Goal: Navigation & Orientation: Find specific page/section

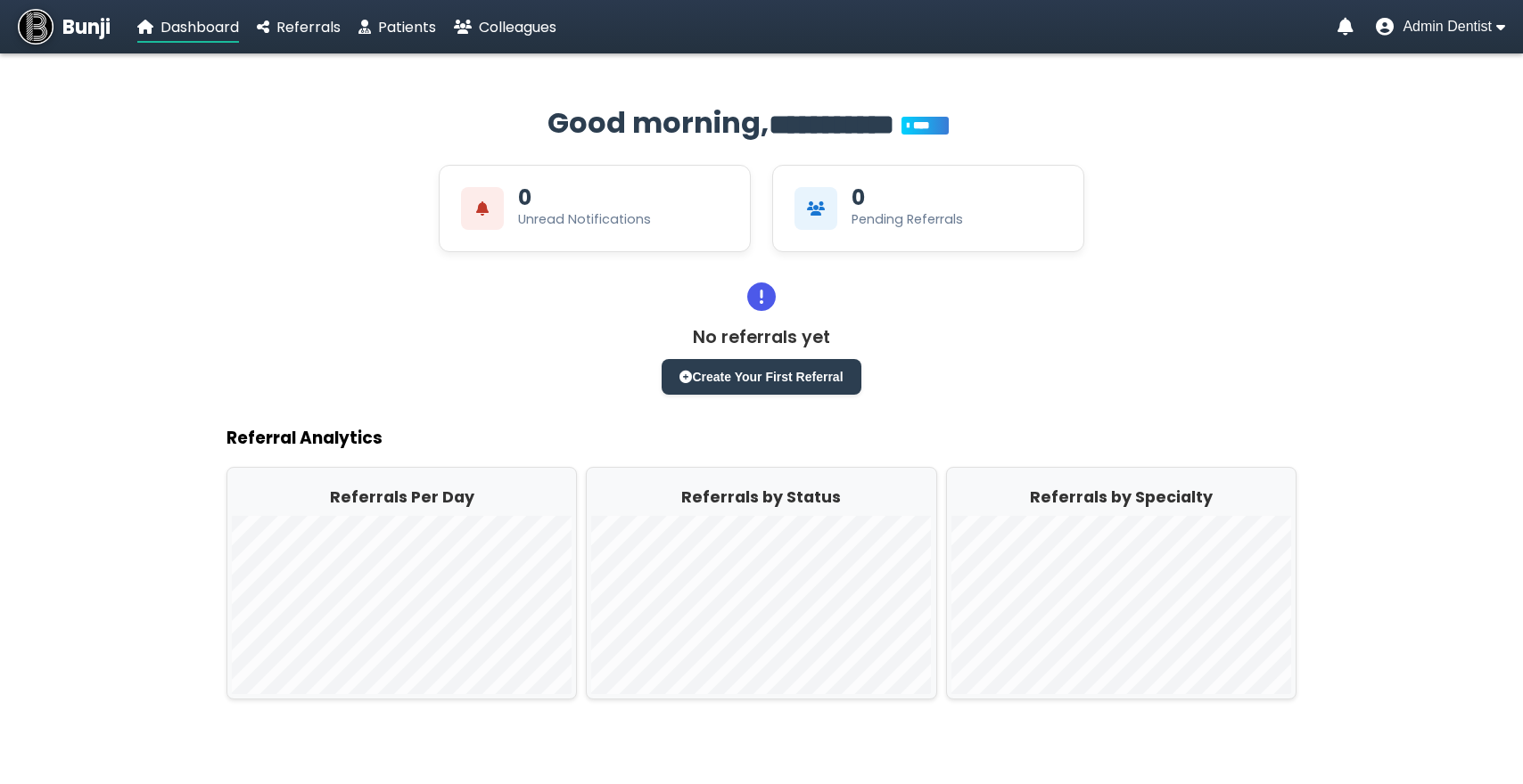
click at [300, 5] on nav "Bunji Dashboard Referrals Patients Colleagues Admin Dentist" at bounding box center [762, 26] width 1523 height 54
click at [296, 21] on span "Referrals" at bounding box center [308, 27] width 64 height 21
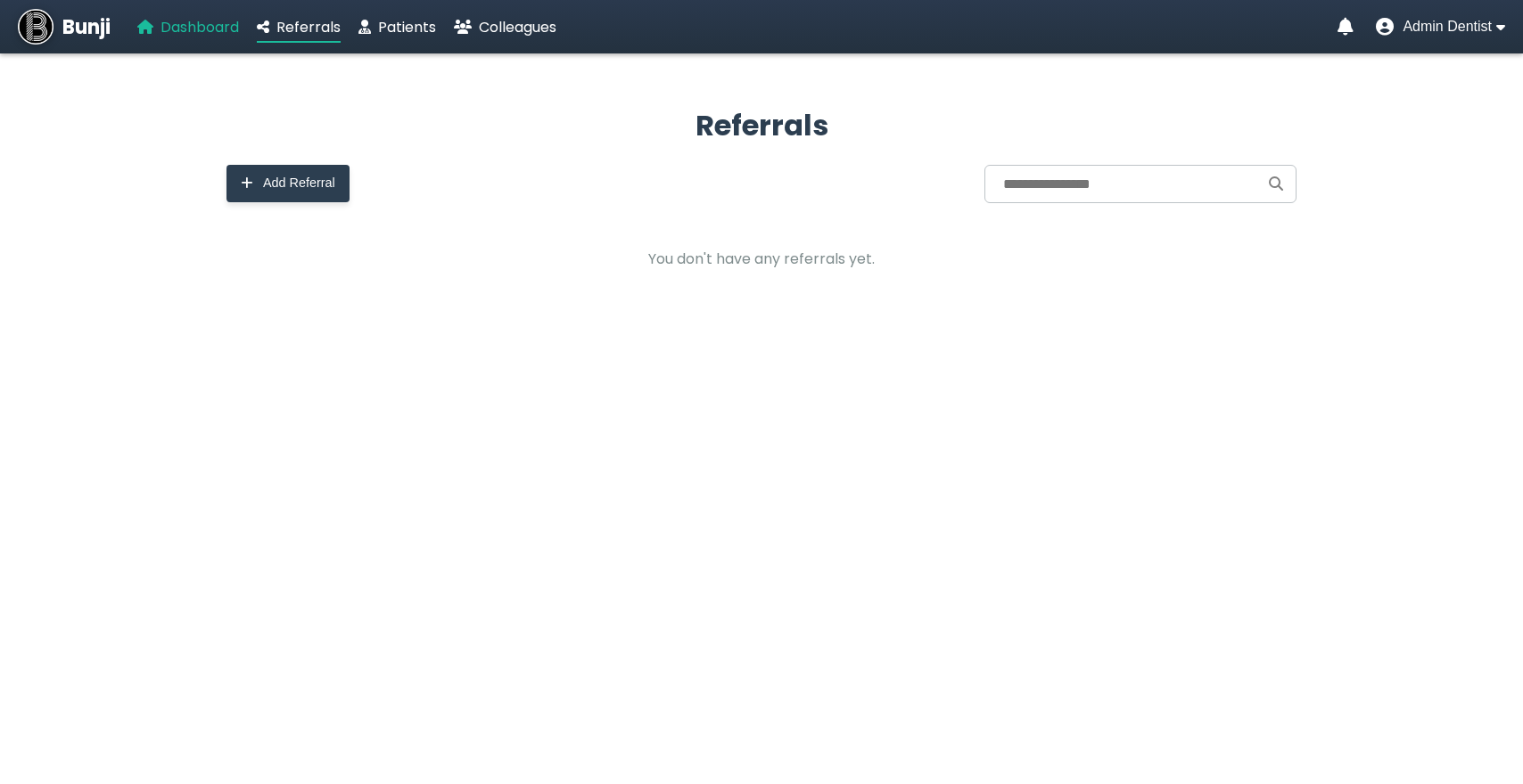
click at [218, 29] on span "Dashboard" at bounding box center [199, 27] width 78 height 21
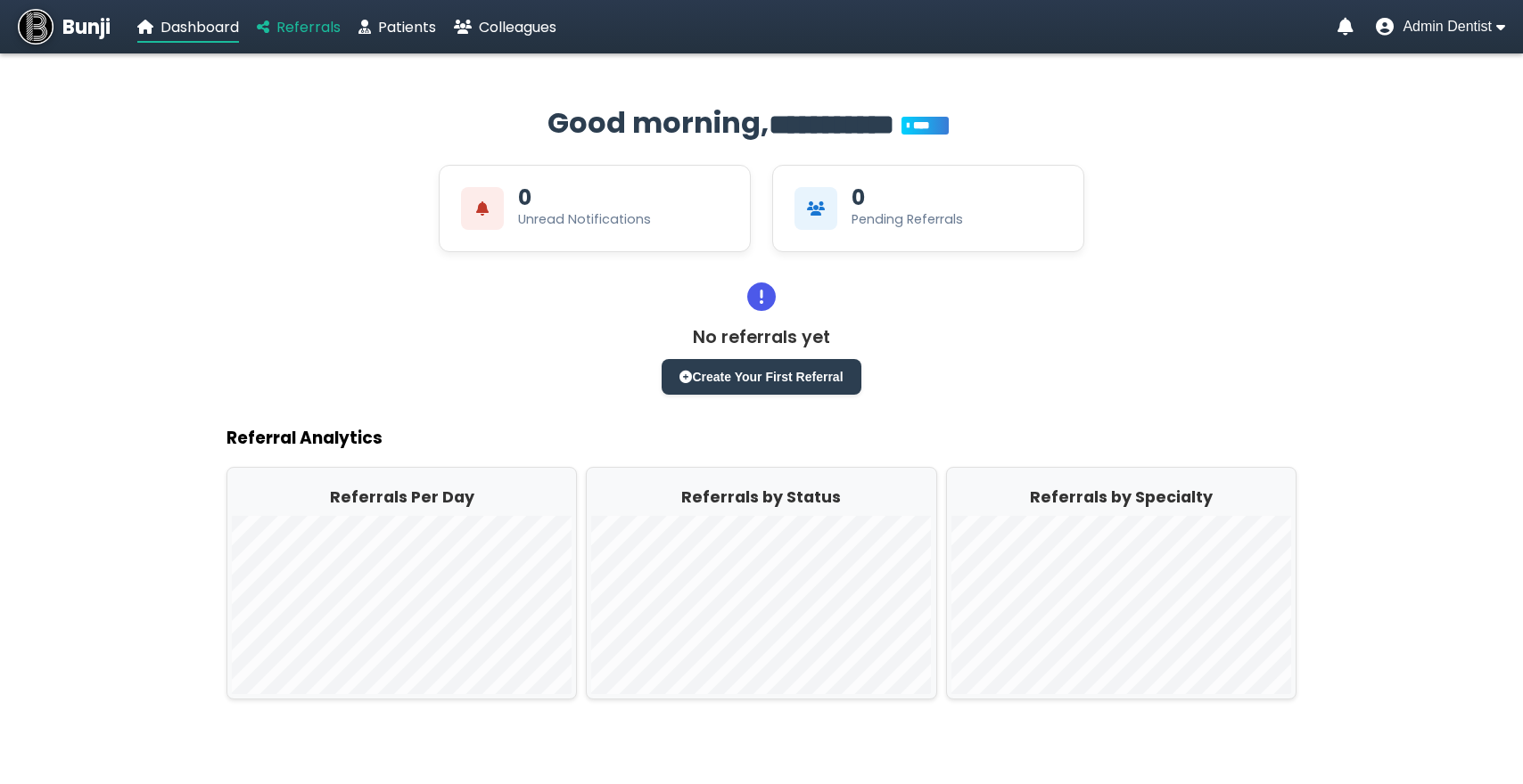
click at [292, 21] on span "Referrals" at bounding box center [308, 27] width 64 height 21
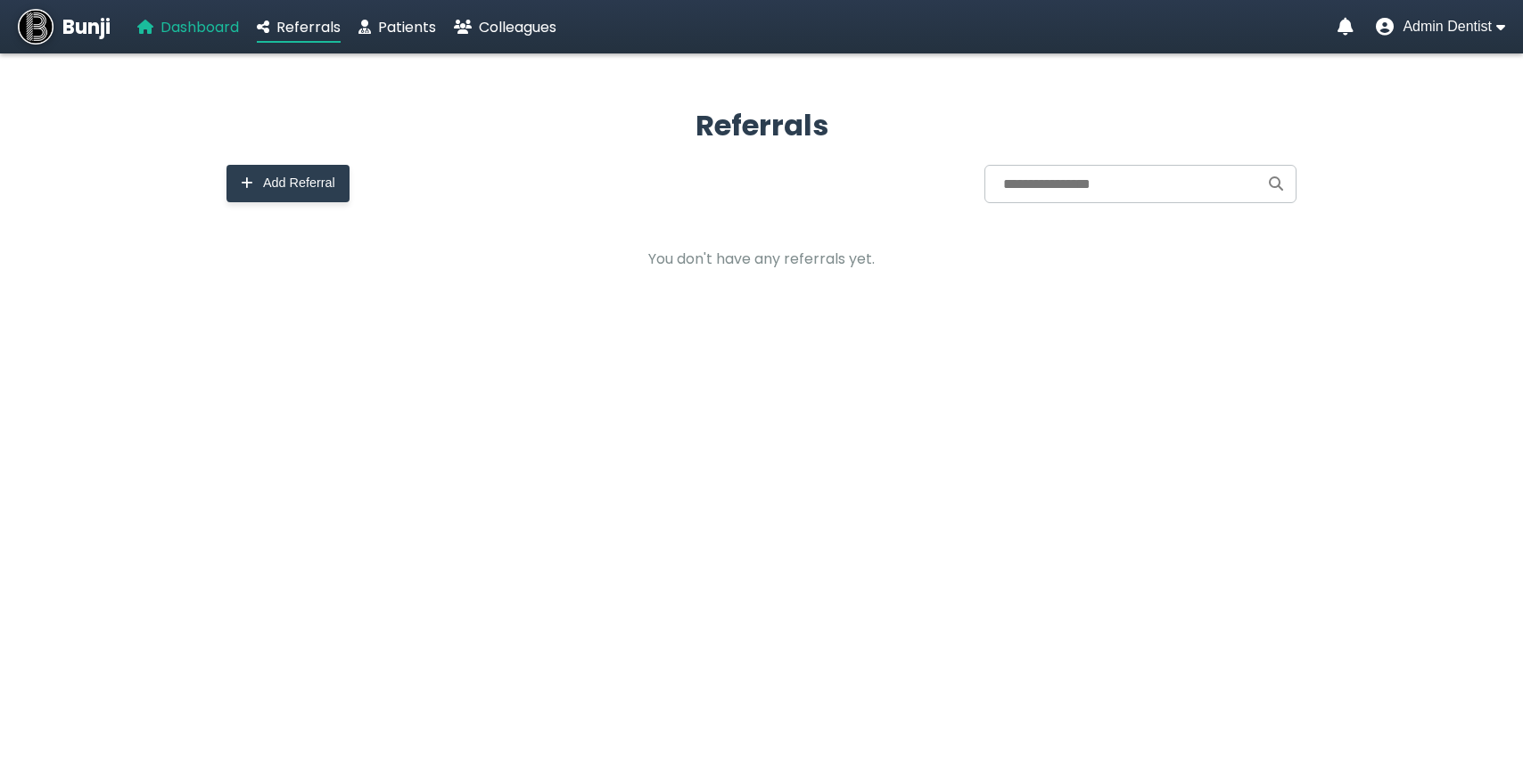
click at [217, 26] on span "Dashboard" at bounding box center [199, 27] width 78 height 21
